Goal: Task Accomplishment & Management: Complete application form

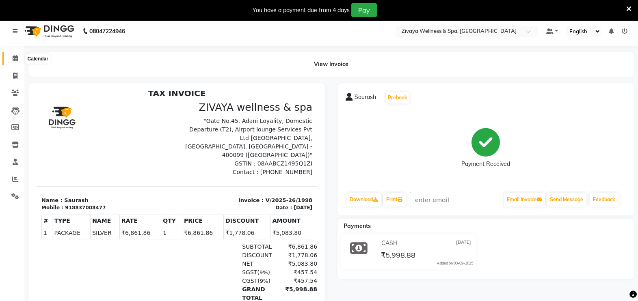
scroll to position [2, 0]
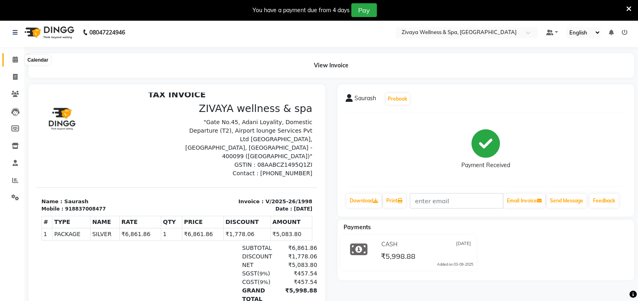
click at [14, 63] on span at bounding box center [15, 59] width 14 height 9
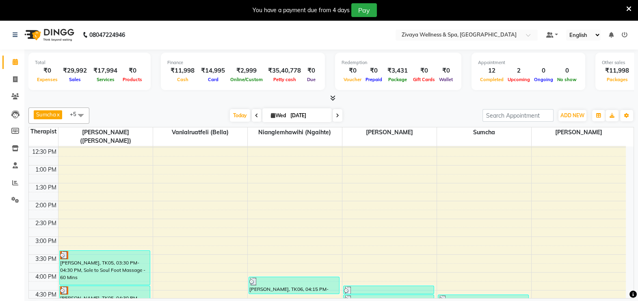
scroll to position [510, 0]
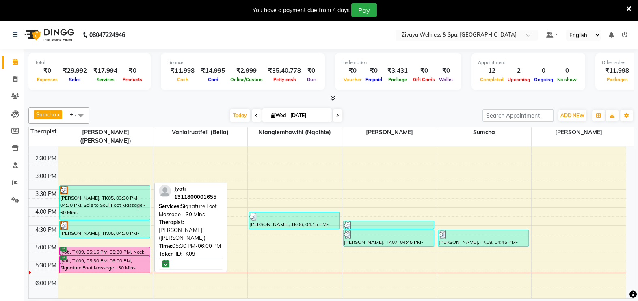
click at [124, 257] on div "Jyoti, TK09, 05:30 PM-06:00 PM, Signature Foot Massage - 30 Mins" at bounding box center [105, 265] width 90 height 17
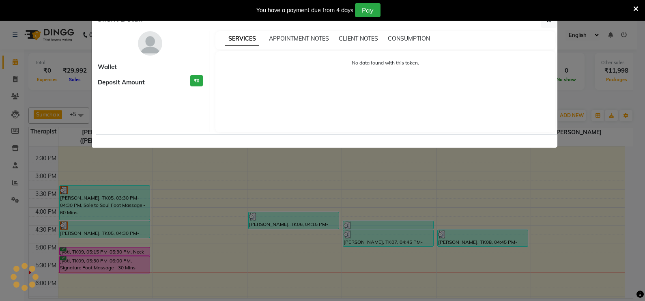
select select "6"
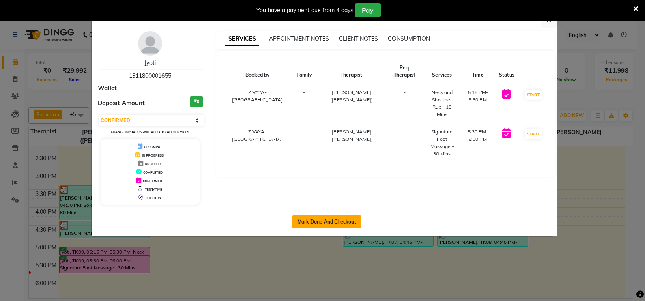
click at [307, 221] on button "Mark Done And Checkout" at bounding box center [326, 222] width 69 height 13
select select "7072"
select select "service"
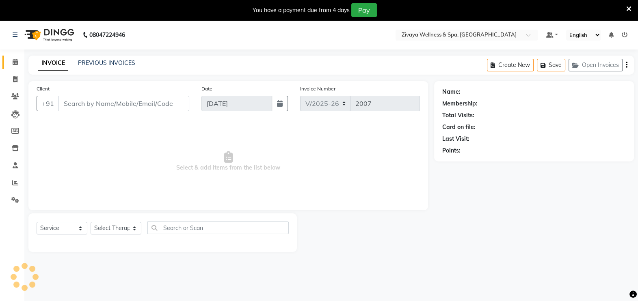
type input "1311800001655"
select select "58850"
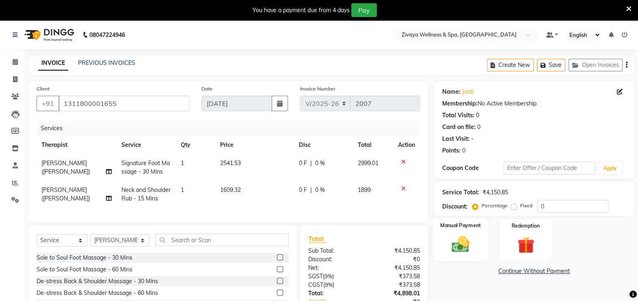
click at [450, 233] on div "Manual Payment" at bounding box center [460, 239] width 55 height 43
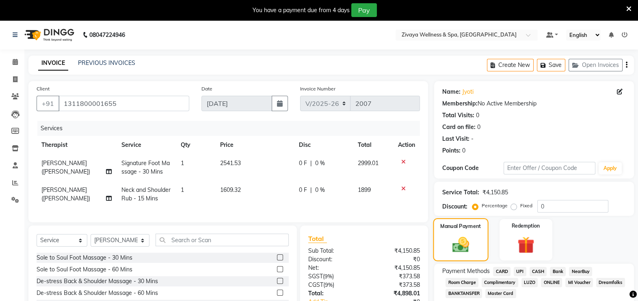
scroll to position [64, 0]
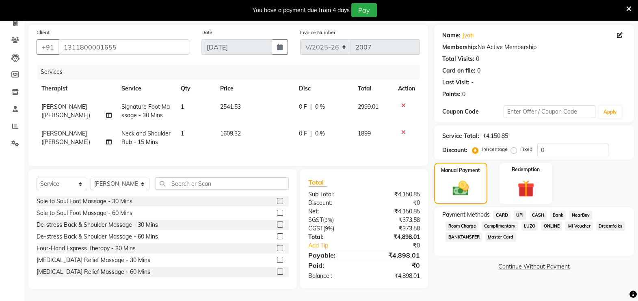
click at [501, 211] on span "CARD" at bounding box center [501, 215] width 17 height 9
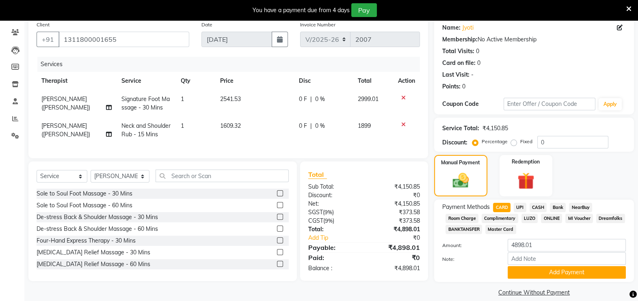
scroll to position [74, 0]
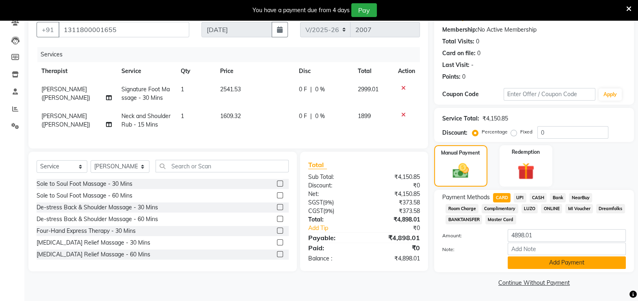
click at [534, 263] on button "Add Payment" at bounding box center [566, 263] width 118 height 13
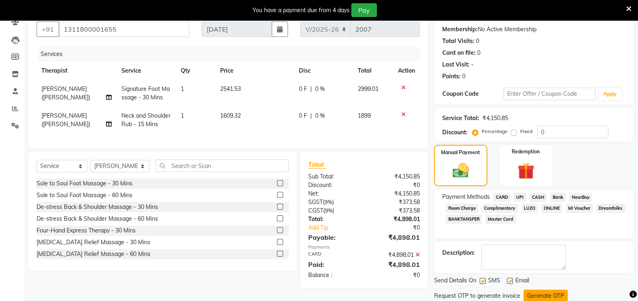
click at [536, 292] on button "Generate OTP" at bounding box center [545, 296] width 44 height 13
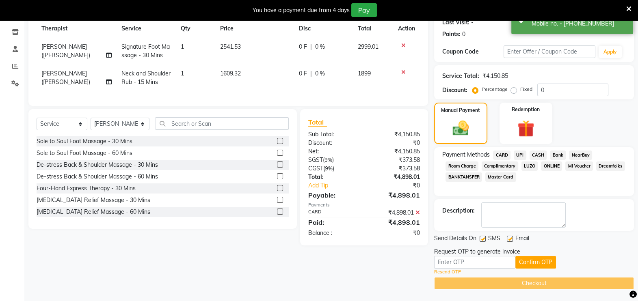
scroll to position [0, 0]
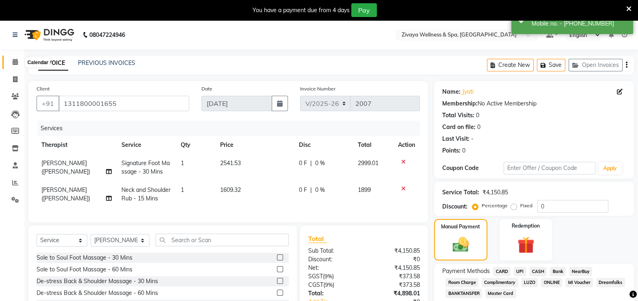
click at [14, 63] on icon at bounding box center [15, 62] width 5 height 6
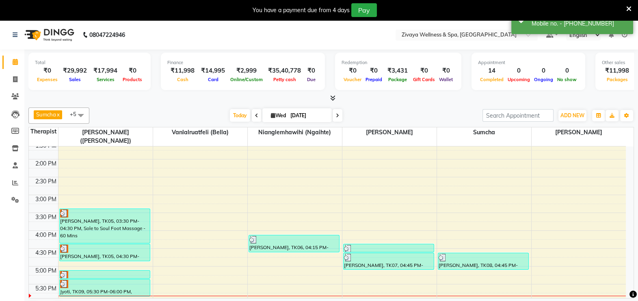
scroll to position [530, 0]
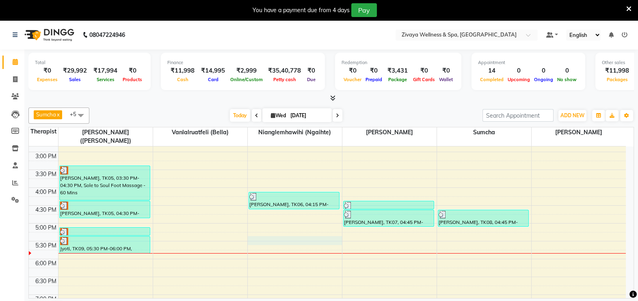
click at [250, 250] on td at bounding box center [341, 254] width 567 height 9
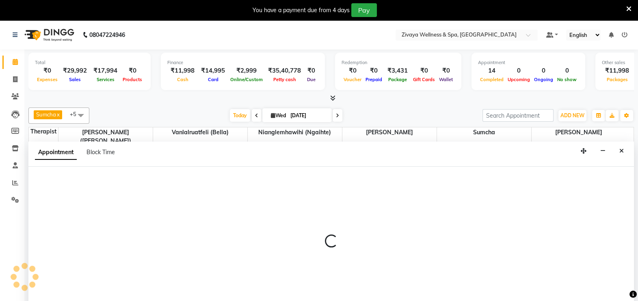
select select "58858"
select select "1050"
select select "tentative"
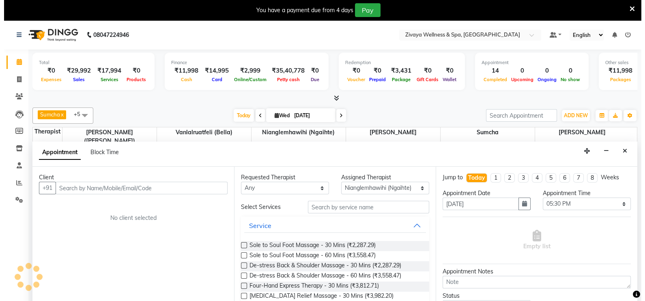
scroll to position [20, 0]
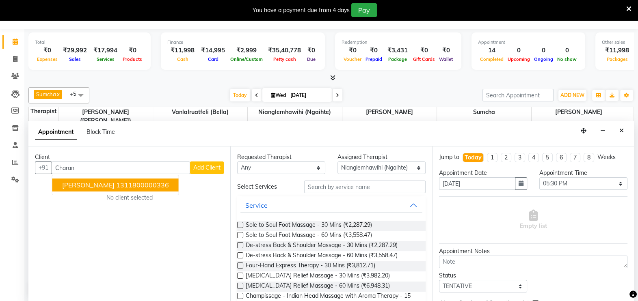
type input "Charan"
click at [213, 169] on span "Add Client" at bounding box center [206, 167] width 27 height 7
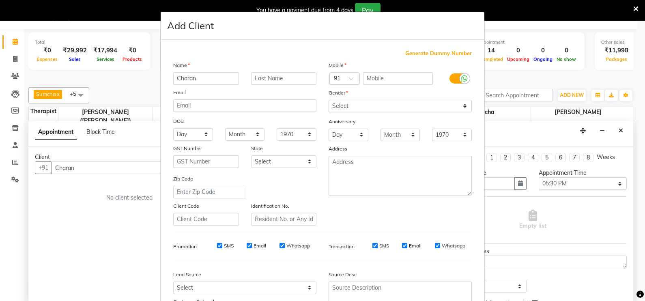
click at [414, 53] on span "Generate Dummy Number" at bounding box center [439, 54] width 67 height 8
type input "1311800001656"
checkbox input "false"
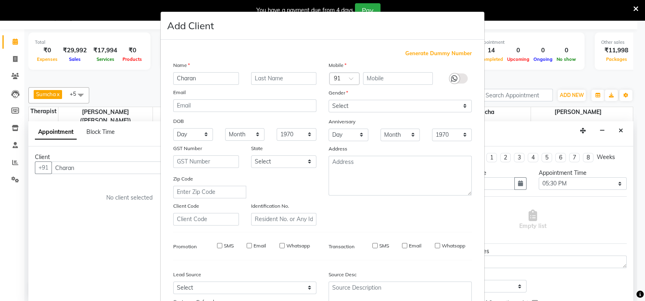
checkbox input "false"
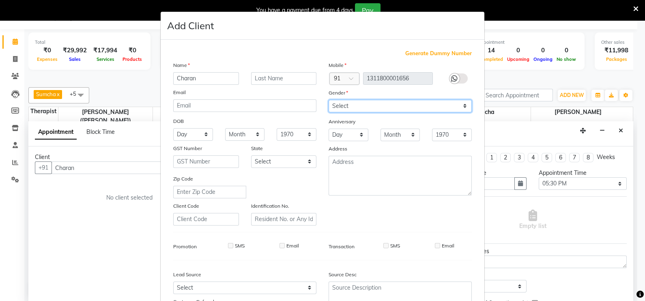
click at [352, 106] on select "Select [DEMOGRAPHIC_DATA] [DEMOGRAPHIC_DATA] Other Prefer Not To Say" at bounding box center [400, 106] width 143 height 13
select select "[DEMOGRAPHIC_DATA]"
click at [329, 100] on select "Select [DEMOGRAPHIC_DATA] [DEMOGRAPHIC_DATA] Other Prefer Not To Say" at bounding box center [400, 106] width 143 height 13
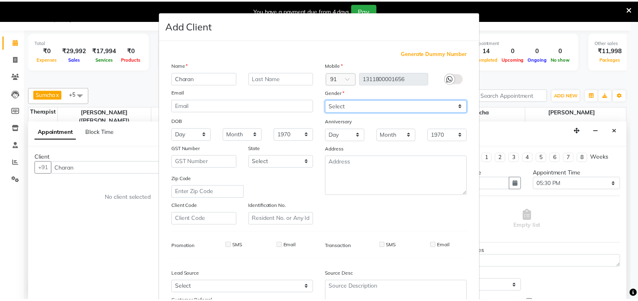
scroll to position [78, 0]
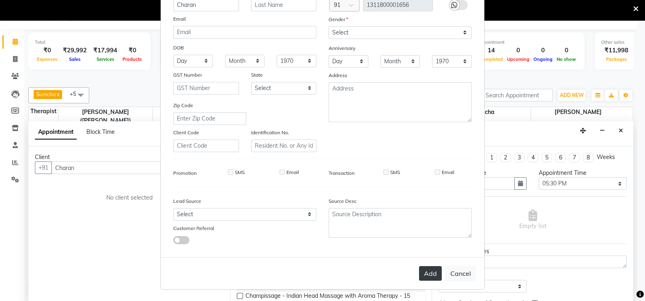
click at [424, 271] on button "Add" at bounding box center [430, 273] width 23 height 15
type input "1311800001656"
select select
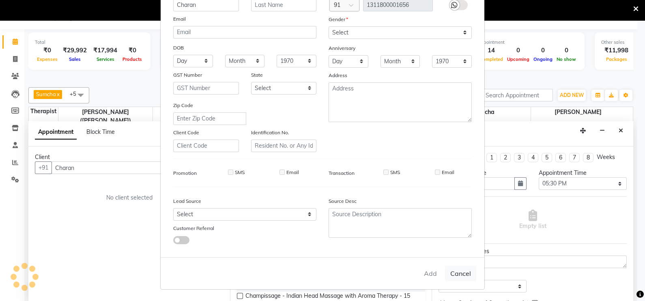
select select
checkbox input "false"
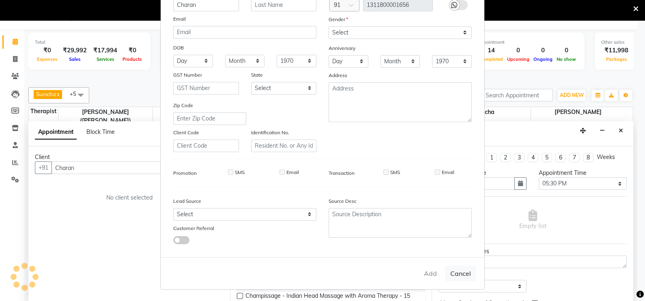
checkbox input "false"
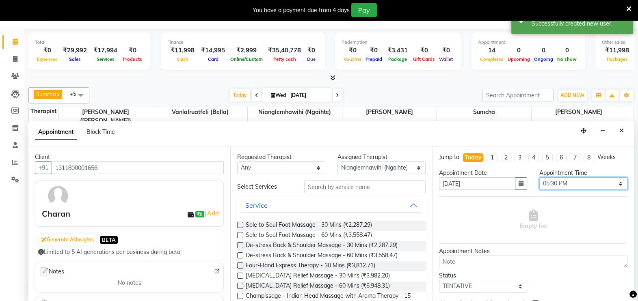
click at [595, 185] on select "Select 12:00 AM 12:15 AM 12:30 AM 12:45 AM 01:00 AM 01:15 AM 01:30 AM 01:45 AM …" at bounding box center [583, 183] width 88 height 13
select select "1065"
click at [539, 177] on select "Select 12:00 AM 12:15 AM 12:30 AM 12:45 AM 01:00 AM 01:15 AM 01:30 AM 01:45 AM …" at bounding box center [583, 183] width 88 height 13
click at [239, 253] on label at bounding box center [240, 255] width 6 height 6
click at [239, 254] on input "checkbox" at bounding box center [239, 256] width 5 height 5
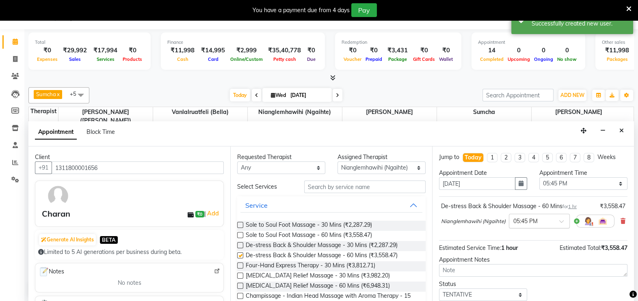
checkbox input "false"
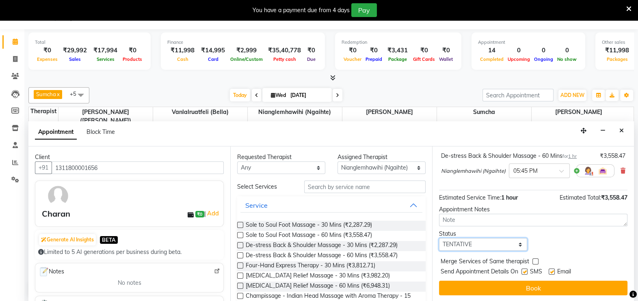
click at [516, 246] on select "Select TENTATIVE CONFIRM CHECK-IN UPCOMING" at bounding box center [483, 244] width 88 height 13
select select "confirm booking"
click at [439, 238] on select "Select TENTATIVE CONFIRM CHECK-IN UPCOMING" at bounding box center [483, 244] width 88 height 13
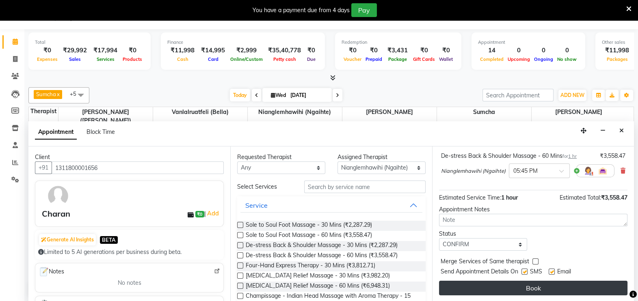
click at [536, 289] on button "Book" at bounding box center [533, 288] width 188 height 15
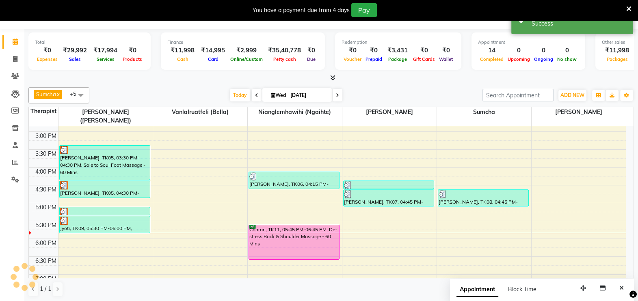
scroll to position [0, 0]
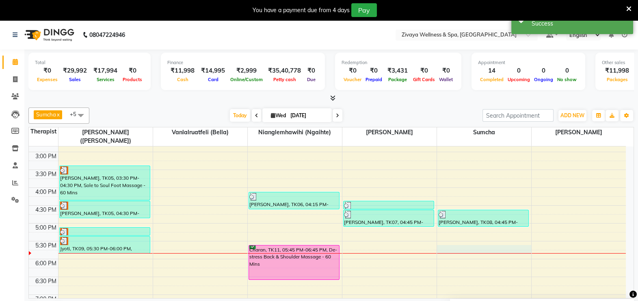
click at [439, 253] on div at bounding box center [484, 253] width 94 height 0
select select "63085"
select select "1065"
select select "tentative"
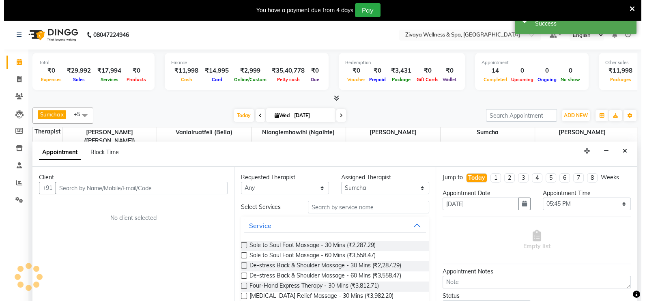
scroll to position [20, 0]
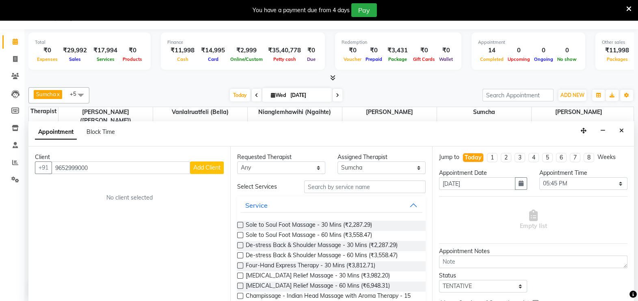
type input "9652999000"
click at [196, 171] on button "Add Client" at bounding box center [207, 168] width 34 height 13
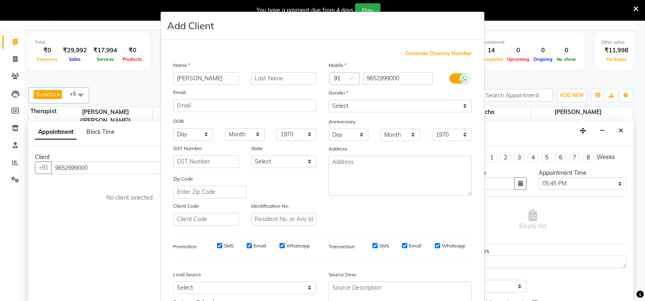
type input "[PERSON_NAME]"
click at [391, 105] on select "Select [DEMOGRAPHIC_DATA] [DEMOGRAPHIC_DATA] Other Prefer Not To Say" at bounding box center [400, 106] width 143 height 13
select select "[DEMOGRAPHIC_DATA]"
click at [329, 100] on select "Select [DEMOGRAPHIC_DATA] [DEMOGRAPHIC_DATA] Other Prefer Not To Say" at bounding box center [400, 106] width 143 height 13
click at [435, 248] on input "Whatsapp" at bounding box center [437, 245] width 5 height 5
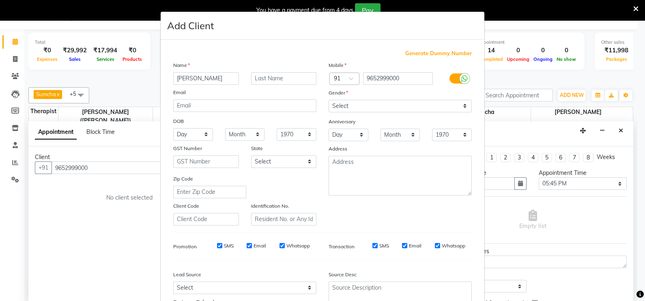
checkbox input "false"
click at [402, 248] on input "Email" at bounding box center [404, 245] width 5 height 5
checkbox input "false"
click at [280, 248] on input "Whatsapp" at bounding box center [282, 245] width 5 height 5
checkbox input "false"
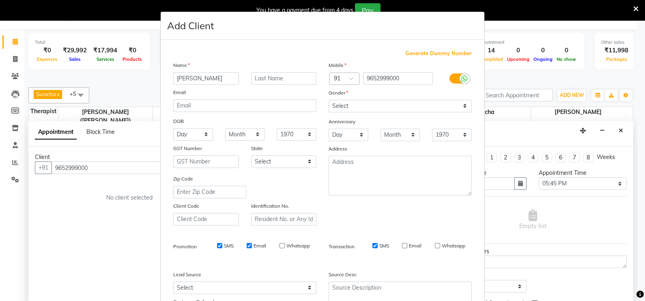
click at [247, 248] on input "Email" at bounding box center [249, 245] width 5 height 5
checkbox input "false"
click at [217, 248] on input "SMS" at bounding box center [219, 245] width 5 height 5
checkbox input "false"
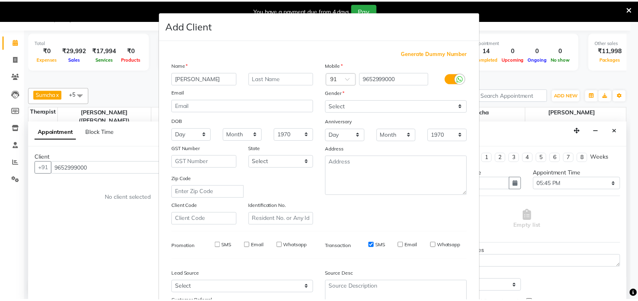
scroll to position [78, 0]
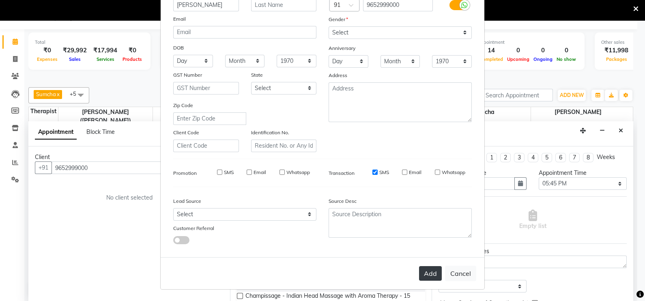
click at [426, 270] on button "Add" at bounding box center [430, 273] width 23 height 15
select select
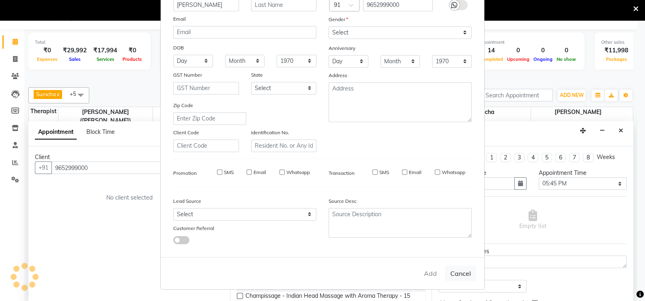
select select
checkbox input "false"
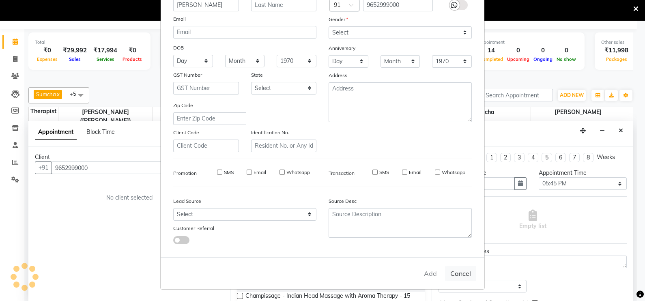
checkbox input "false"
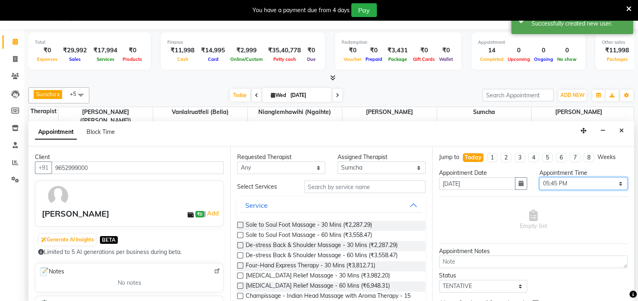
click at [562, 183] on select "Select 12:00 AM 12:15 AM 12:30 AM 12:45 AM 01:00 AM 01:15 AM 01:30 AM 01:45 AM …" at bounding box center [583, 183] width 88 height 13
select select "1080"
click at [539, 177] on select "Select 12:00 AM 12:15 AM 12:30 AM 12:45 AM 01:00 AM 01:15 AM 01:30 AM 01:45 AM …" at bounding box center [583, 183] width 88 height 13
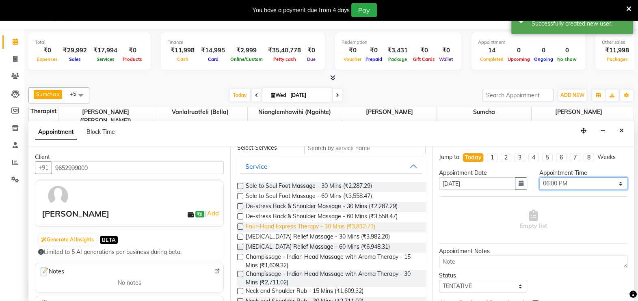
scroll to position [47, 0]
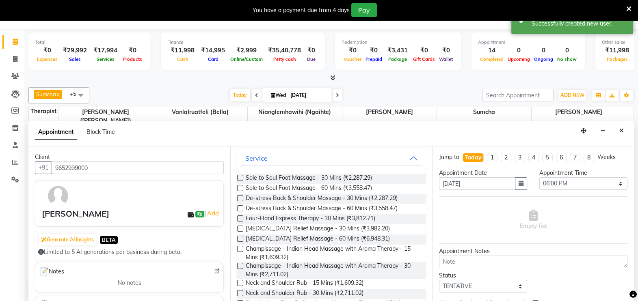
click at [240, 292] on label at bounding box center [240, 293] width 6 height 6
click at [240, 292] on input "checkbox" at bounding box center [239, 293] width 5 height 5
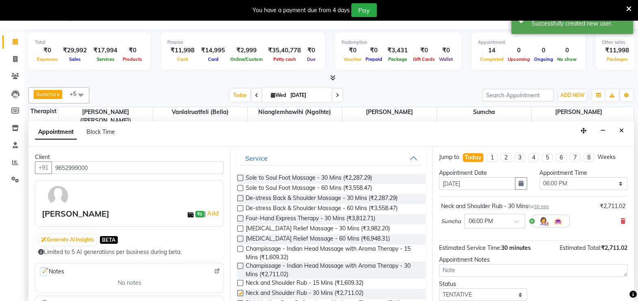
checkbox input "false"
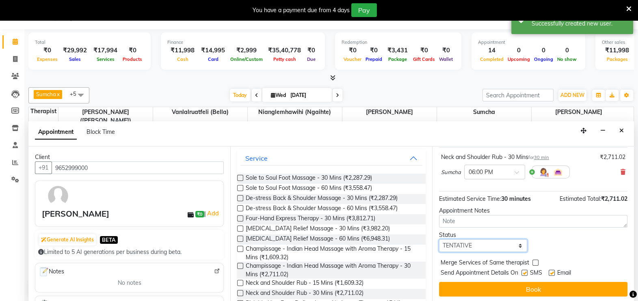
click at [513, 242] on select "Select TENTATIVE CONFIRM CHECK-IN UPCOMING" at bounding box center [483, 245] width 88 height 13
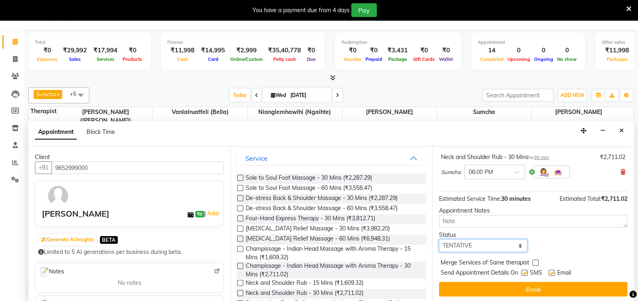
select select "confirm booking"
click at [439, 239] on select "Select TENTATIVE CONFIRM CHECK-IN UPCOMING" at bounding box center [483, 245] width 88 height 13
click at [552, 270] on label at bounding box center [551, 273] width 6 height 6
click at [552, 271] on input "checkbox" at bounding box center [550, 273] width 5 height 5
checkbox input "false"
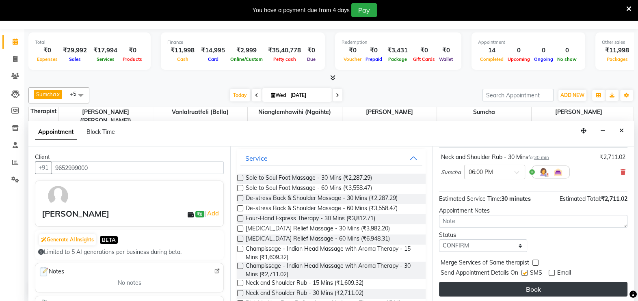
click at [546, 284] on button "Book" at bounding box center [533, 289] width 188 height 15
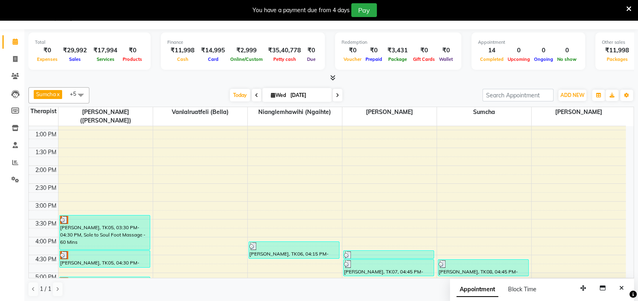
scroll to position [528, 0]
